Goal: Information Seeking & Learning: Understand process/instructions

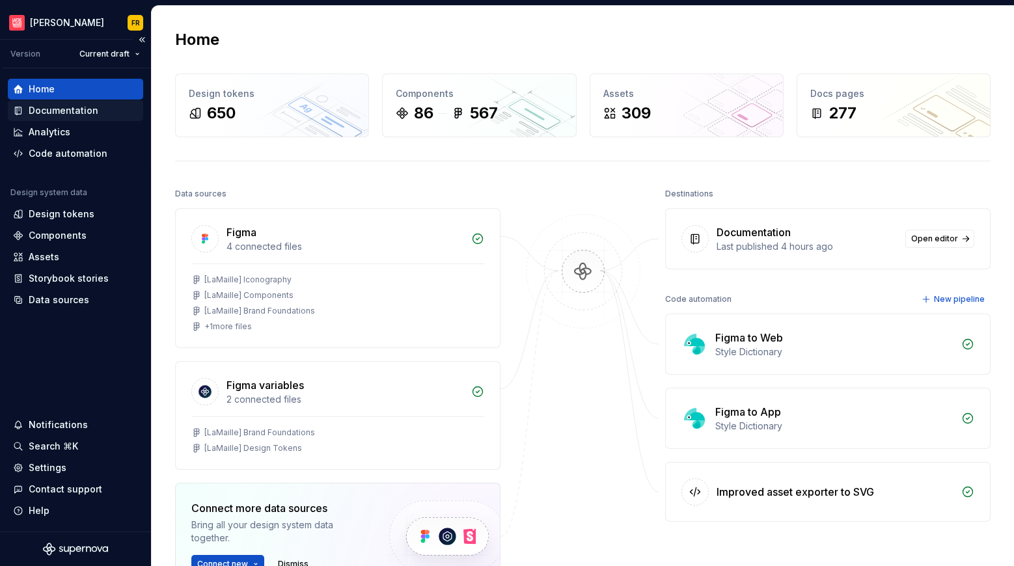
click at [48, 109] on div "Documentation" at bounding box center [64, 110] width 70 height 13
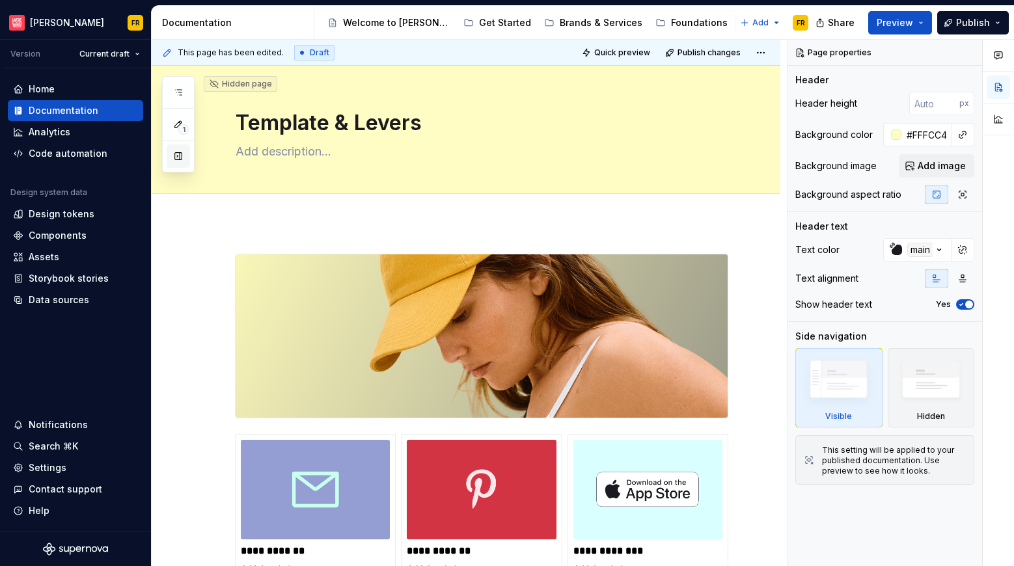
click at [176, 155] on button "button" at bounding box center [178, 156] width 23 height 23
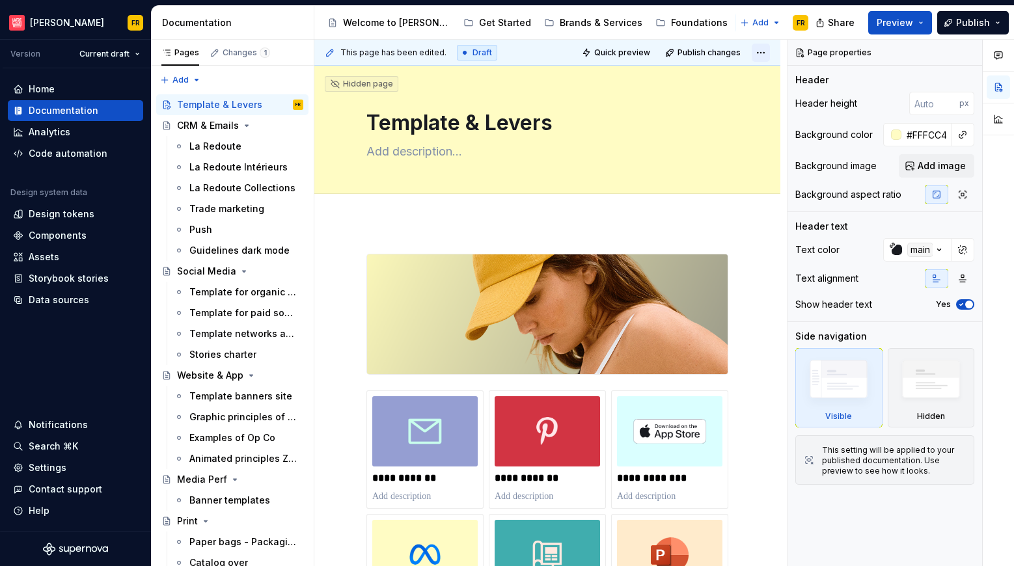
click at [759, 51] on html "[PERSON_NAME] FR Version Current draft Home Documentation Analytics Code automa…" at bounding box center [507, 283] width 1014 height 566
click at [734, 76] on div "Open preview" at bounding box center [719, 78] width 85 height 13
click at [53, 23] on html "[PERSON_NAME] FR Version Current draft Home Documentation Analytics Code automa…" at bounding box center [507, 283] width 1014 height 566
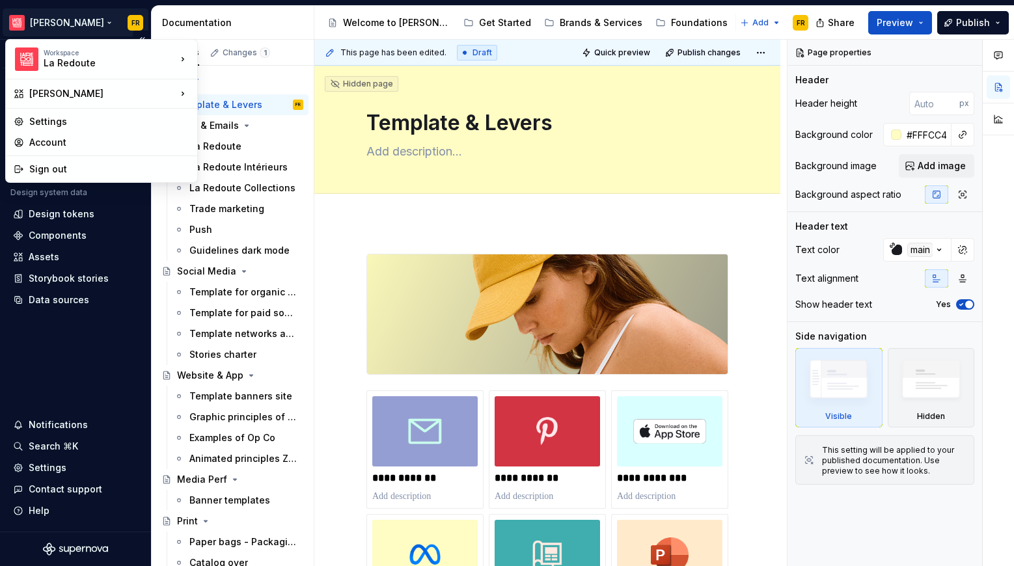
type textarea "*"
click at [238, 55] on div "La Redoute" at bounding box center [261, 55] width 85 height 13
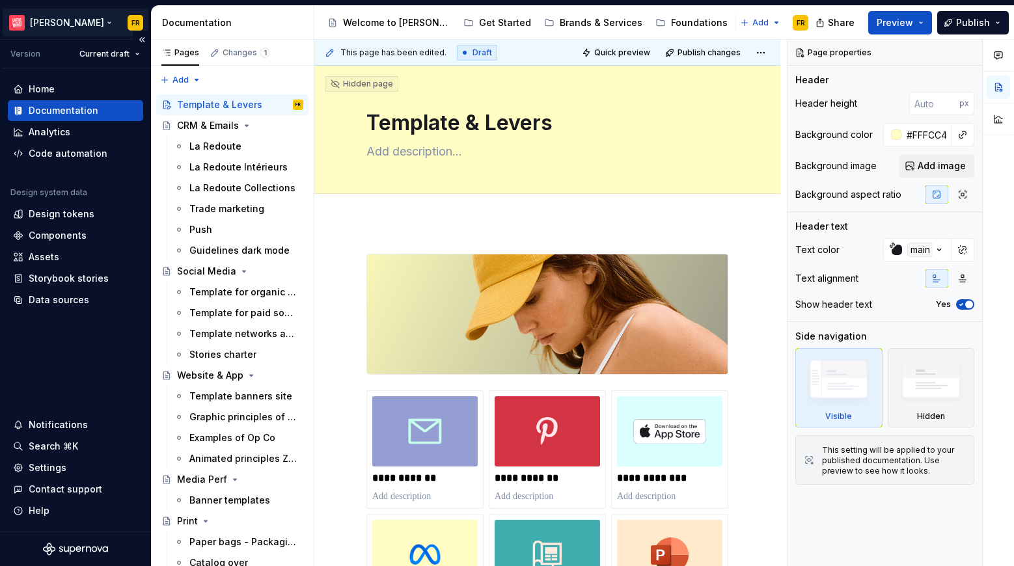
click at [65, 29] on html "[PERSON_NAME] FR Version Current draft Home Documentation Analytics Code automa…" at bounding box center [507, 283] width 1014 height 566
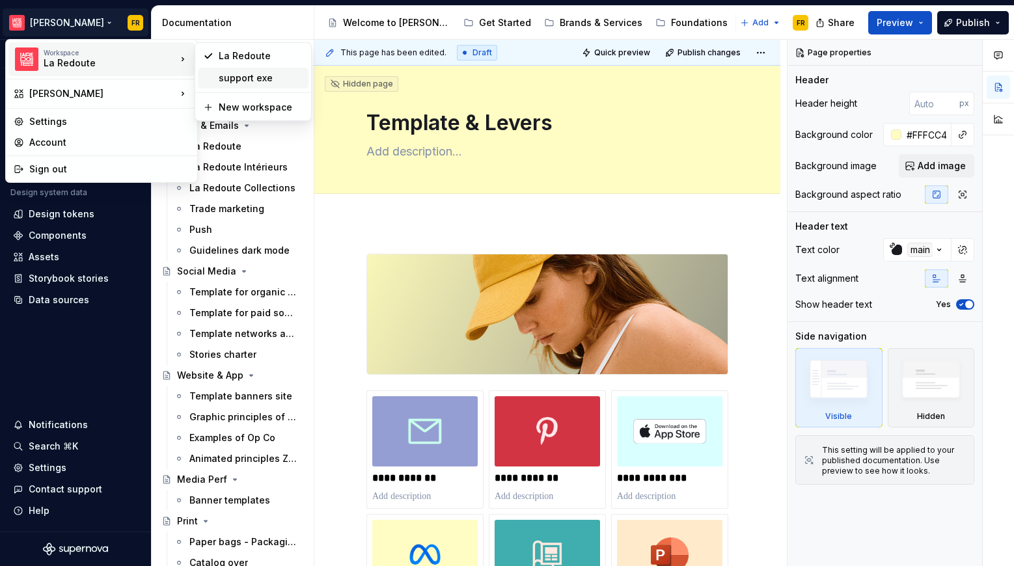
click at [215, 75] on div "support exe" at bounding box center [253, 78] width 111 height 21
